Goal: Navigation & Orientation: Understand site structure

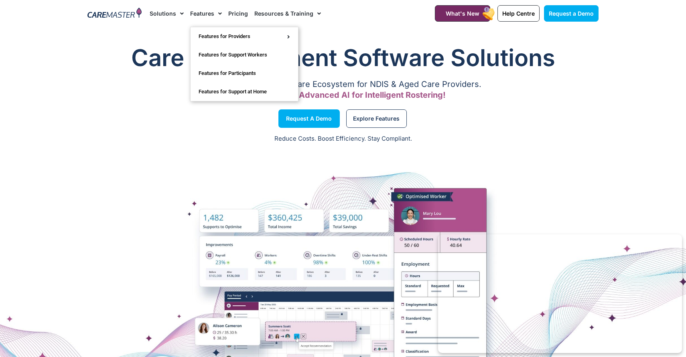
click at [182, 10] on span "Menu" at bounding box center [180, 14] width 8 height 14
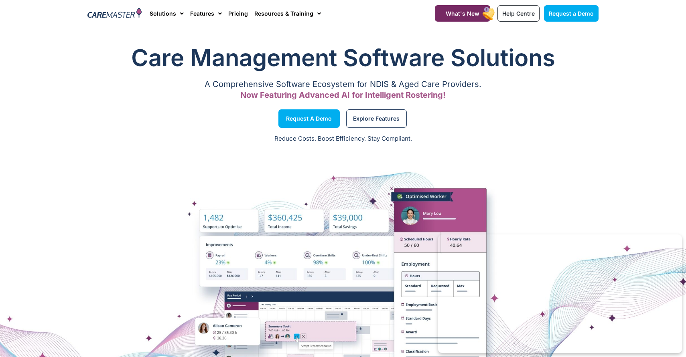
click at [209, 182] on div at bounding box center [343, 289] width 686 height 281
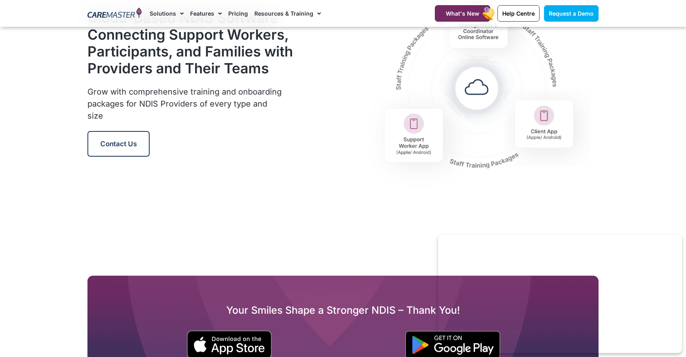
scroll to position [1012, 0]
